Goal: Task Accomplishment & Management: Complete application form

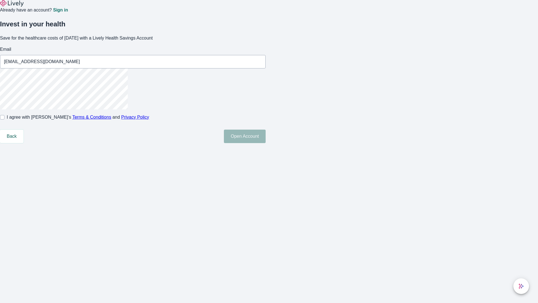
click at [4, 119] on input "I agree with Lively’s Terms & Conditions and Privacy Policy" at bounding box center [2, 117] width 4 height 4
checkbox input "true"
click at [266, 143] on button "Open Account" at bounding box center [245, 135] width 42 height 13
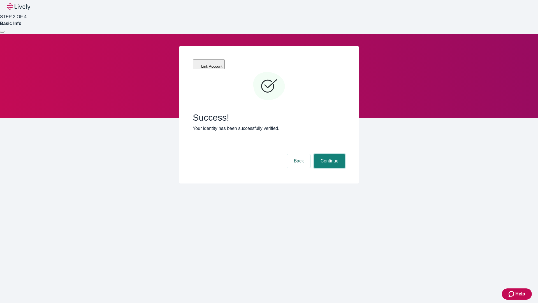
click at [329, 154] on button "Continue" at bounding box center [329, 160] width 31 height 13
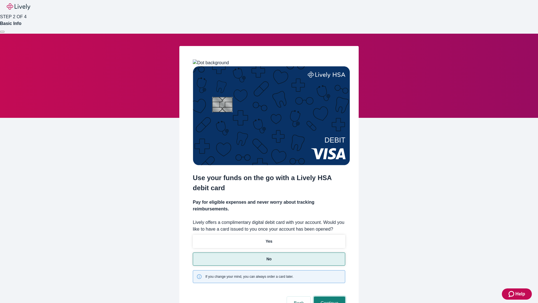
click at [329, 296] on button "Continue" at bounding box center [329, 302] width 31 height 13
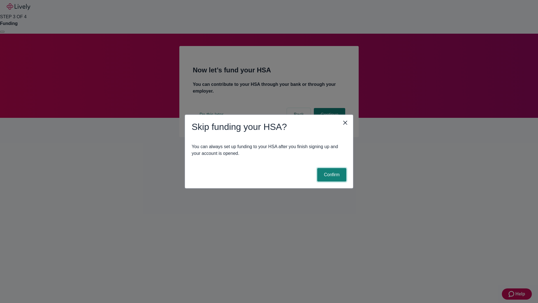
click at [331, 175] on button "Confirm" at bounding box center [331, 174] width 29 height 13
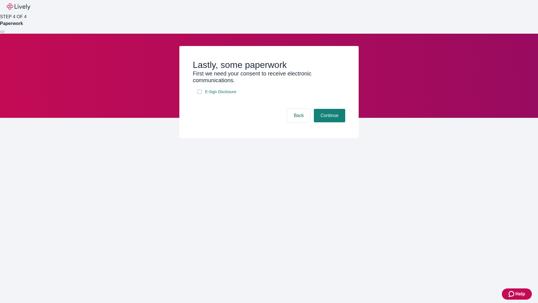
click at [200, 94] on input "E-Sign Disclosure" at bounding box center [199, 91] width 4 height 4
checkbox input "true"
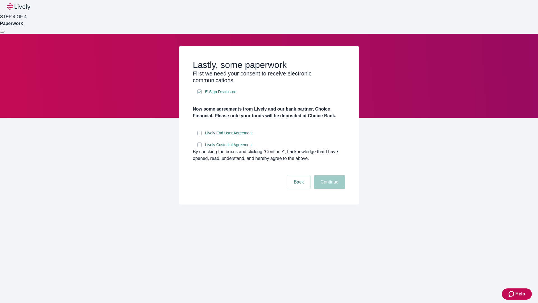
click at [200, 135] on input "Lively End User Agreement" at bounding box center [199, 133] width 4 height 4
checkbox input "true"
click at [200, 147] on input "Lively Custodial Agreement" at bounding box center [199, 144] width 4 height 4
checkbox input "true"
click at [329, 189] on button "Continue" at bounding box center [329, 181] width 31 height 13
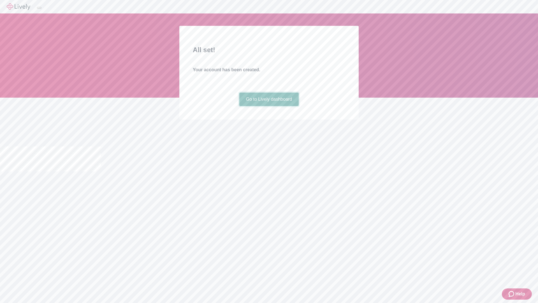
click at [269, 106] on link "Go to Lively dashboard" at bounding box center [269, 98] width 60 height 13
